Goal: Check status: Check status

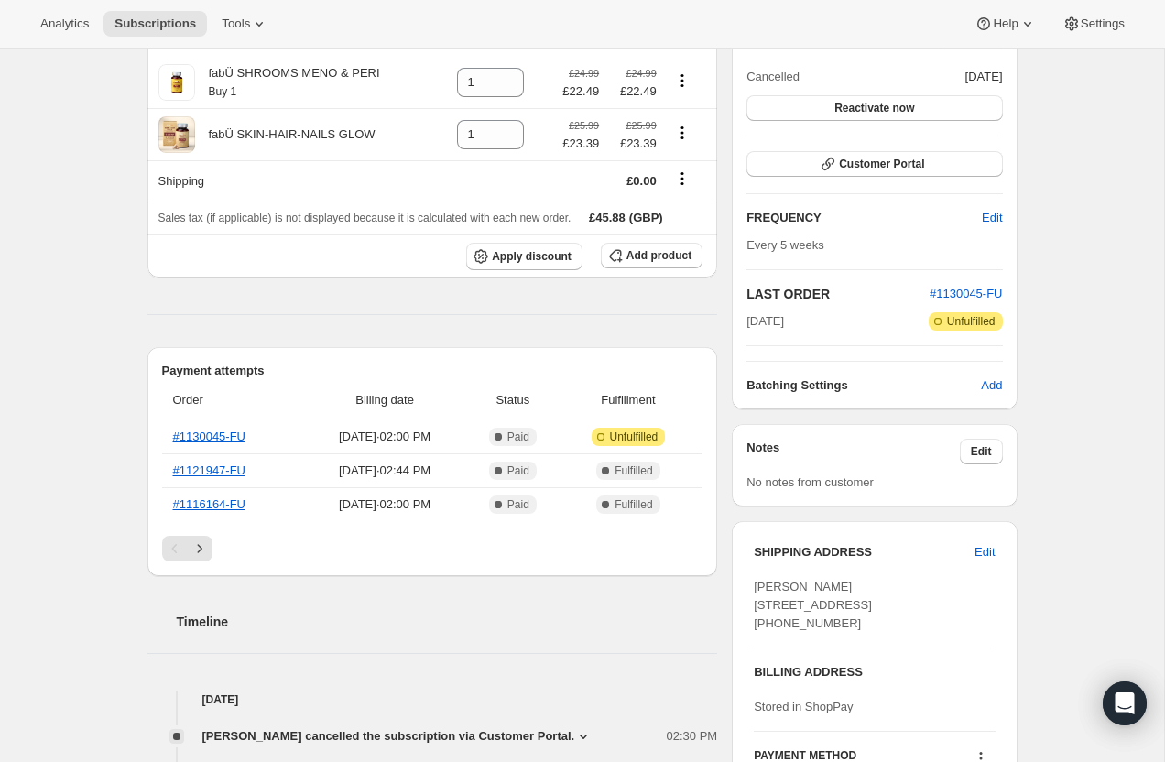
scroll to position [209, 0]
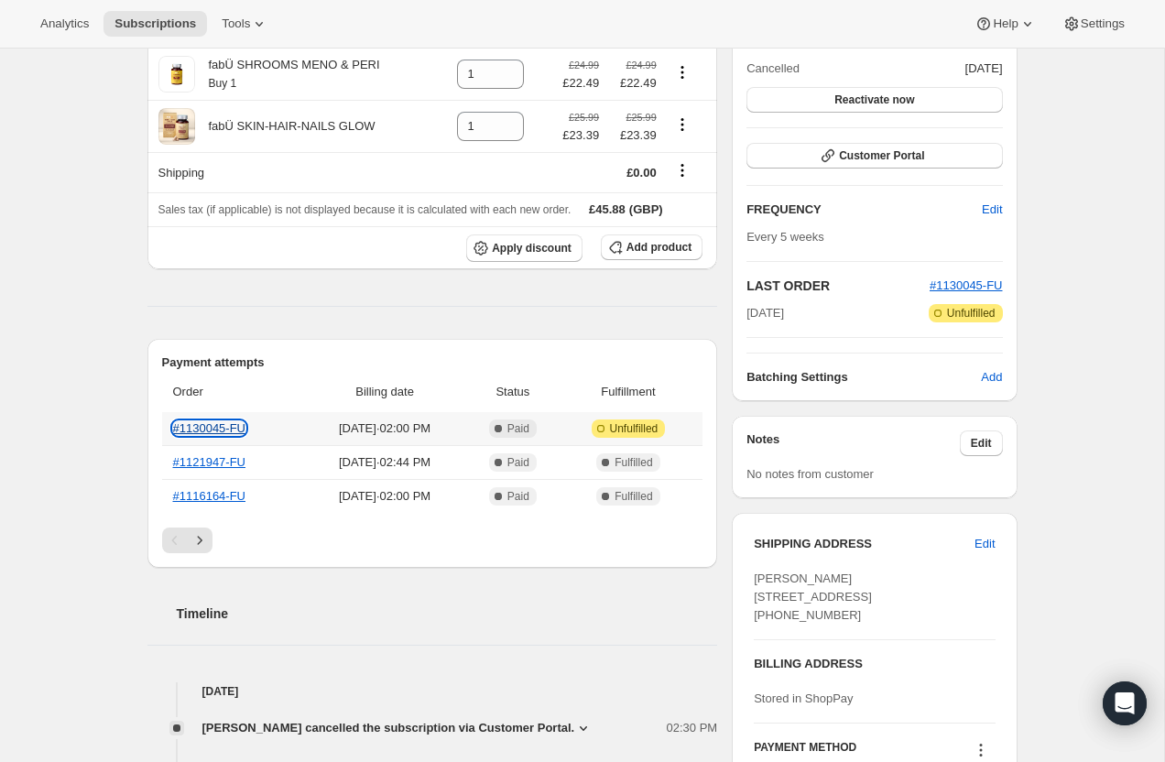
click at [218, 428] on link "#1130045-FU" at bounding box center [209, 428] width 73 height 14
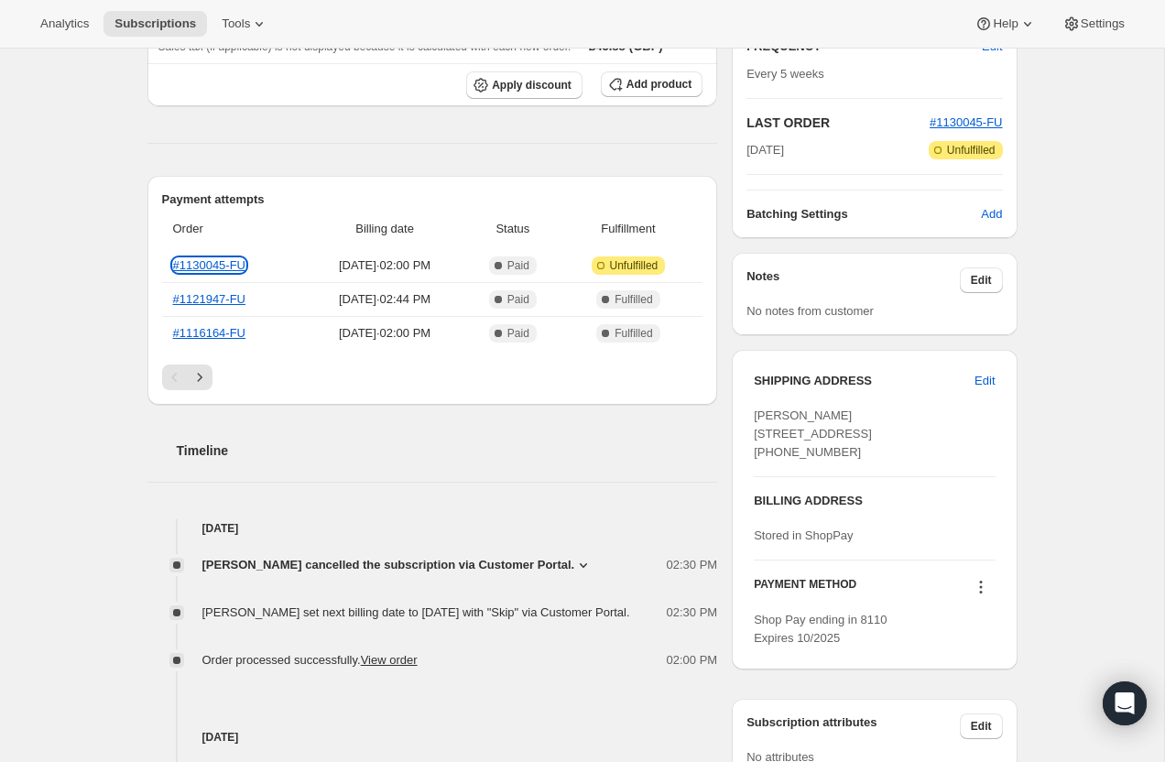
scroll to position [378, 0]
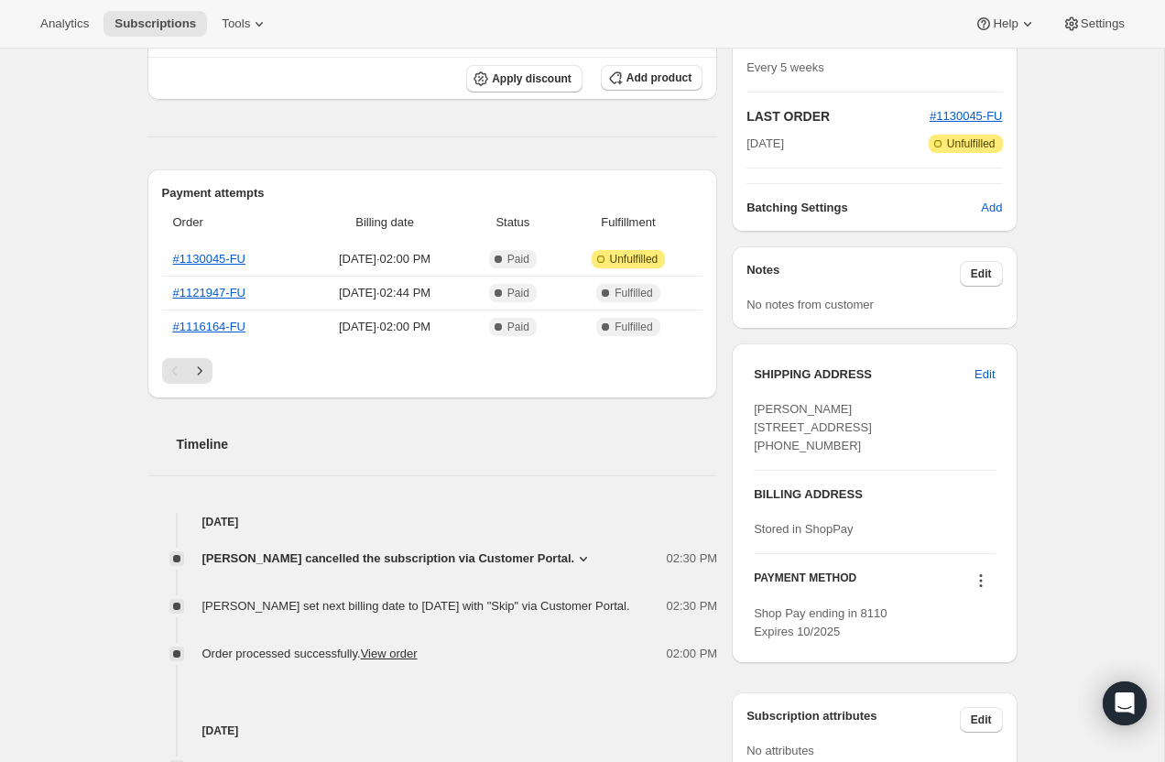
drag, startPoint x: 846, startPoint y: 447, endPoint x: 904, endPoint y: 444, distance: 57.8
click at [904, 444] on div "[PERSON_NAME] [STREET_ADDRESS] [PHONE_NUMBER]" at bounding box center [874, 427] width 241 height 55
copy span "BT81 7UB"
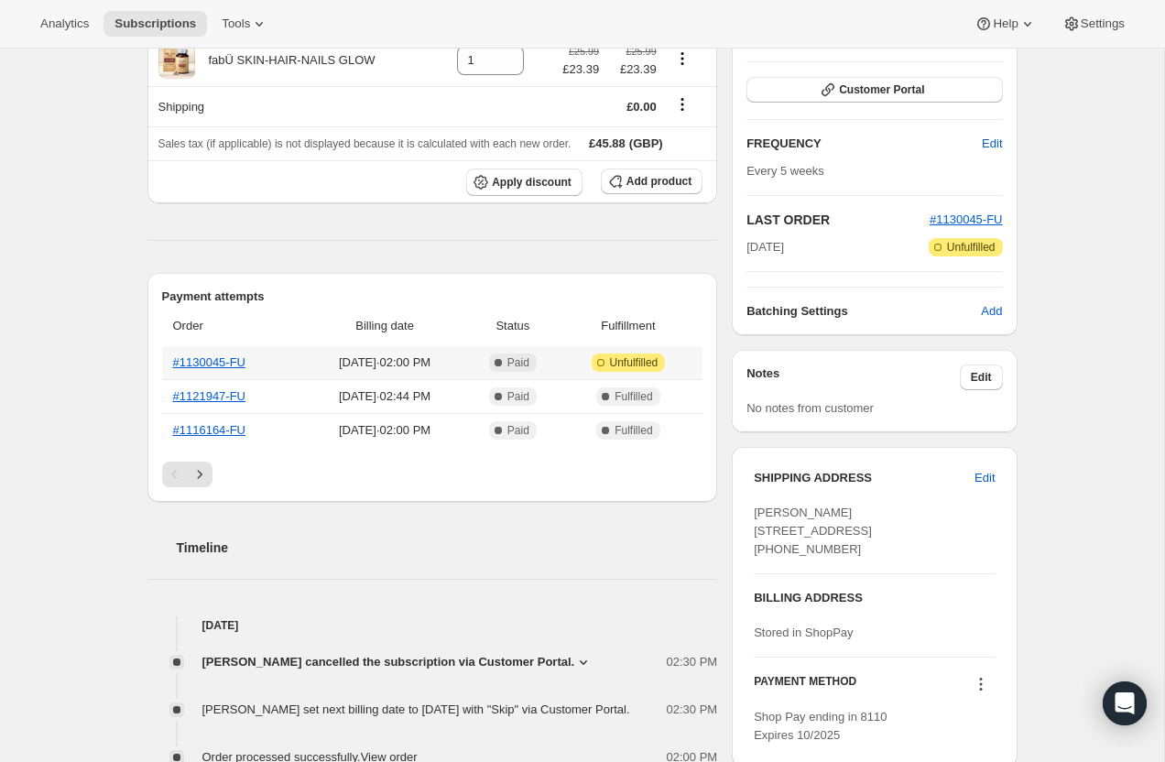
scroll to position [282, 0]
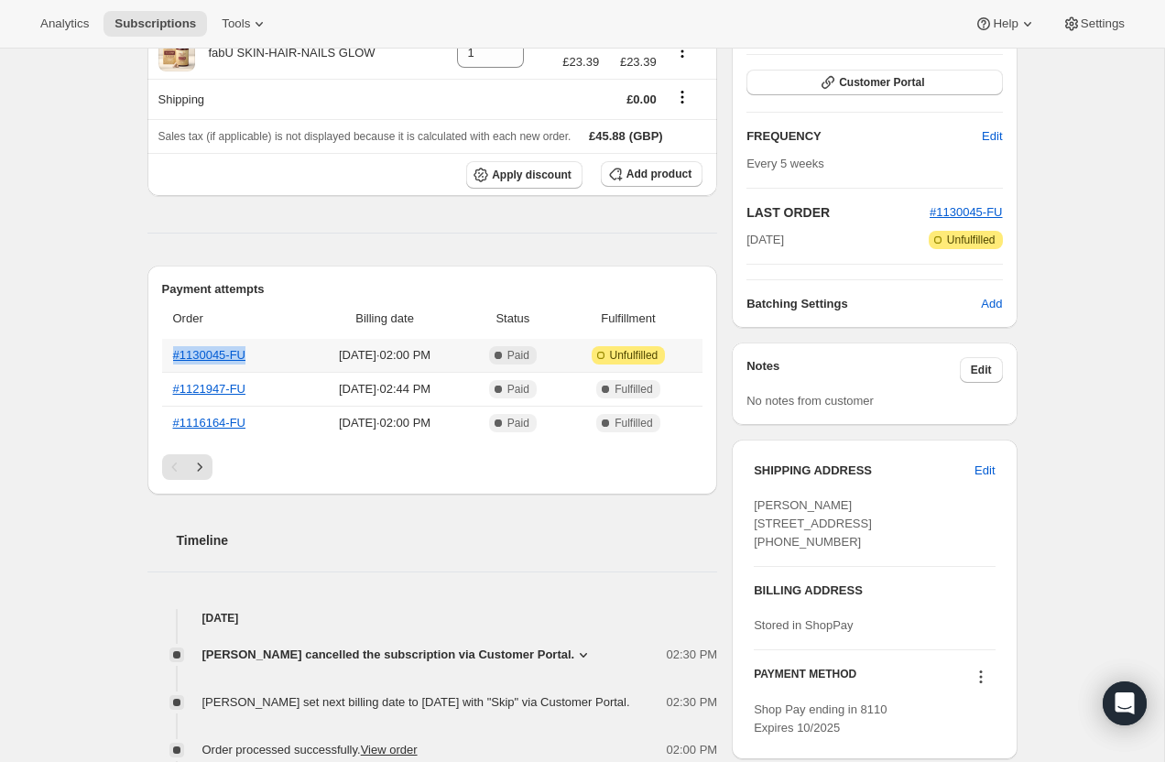
drag, startPoint x: 253, startPoint y: 356, endPoint x: 168, endPoint y: 354, distance: 84.3
click at [168, 354] on th "#1130045-FU" at bounding box center [233, 355] width 142 height 33
copy link "#1130045-FU"
